Goal: Navigation & Orientation: Find specific page/section

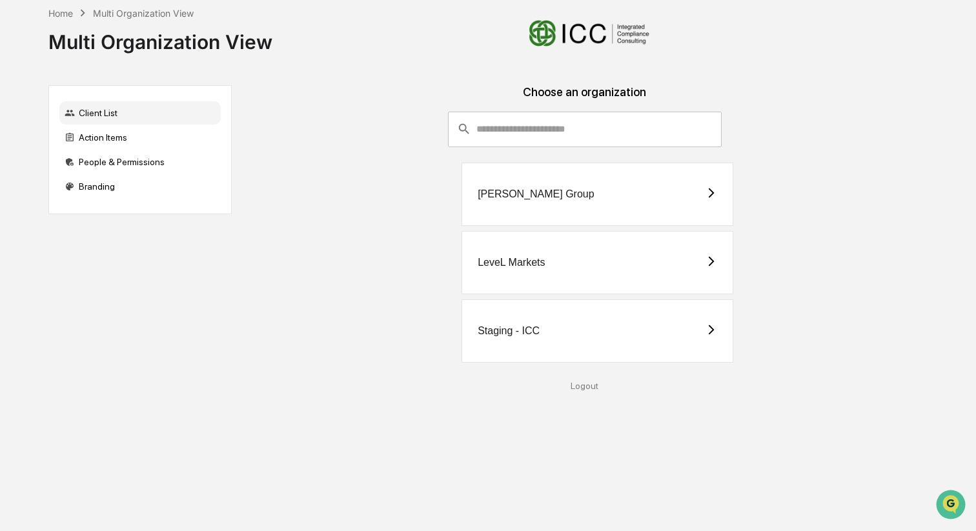
click at [709, 263] on icon at bounding box center [712, 262] width 12 height 12
